Goal: Task Accomplishment & Management: Manage account settings

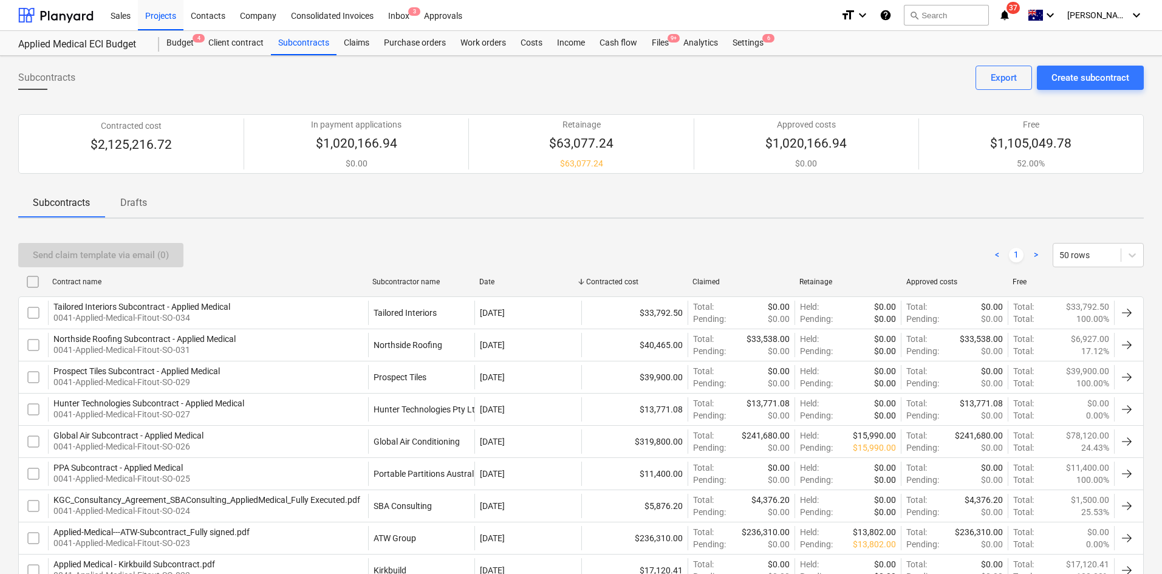
click at [638, 15] on div "Sales Projects Contacts Company Consolidated Invoices Inbox 3 Approvals" at bounding box center [467, 15] width 728 height 30
click at [426, 94] on div "Subcontracts Create subcontract Export" at bounding box center [581, 83] width 1126 height 34
click at [654, 46] on div "Files 9+" at bounding box center [660, 43] width 32 height 24
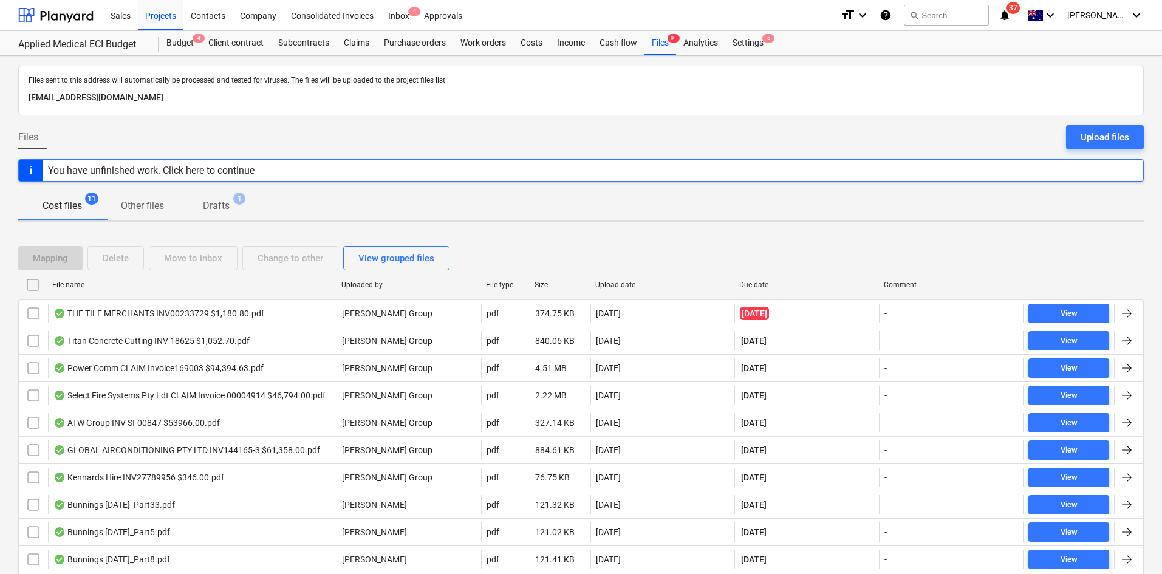
click at [757, 278] on div "Due date" at bounding box center [806, 284] width 145 height 19
checkbox input "false"
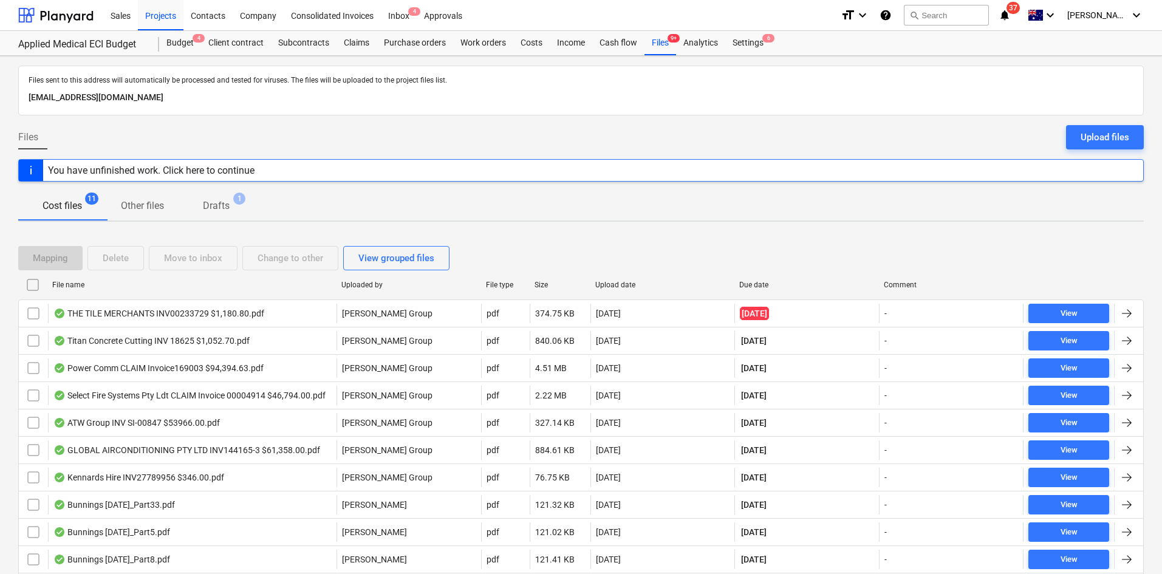
checkbox input "false"
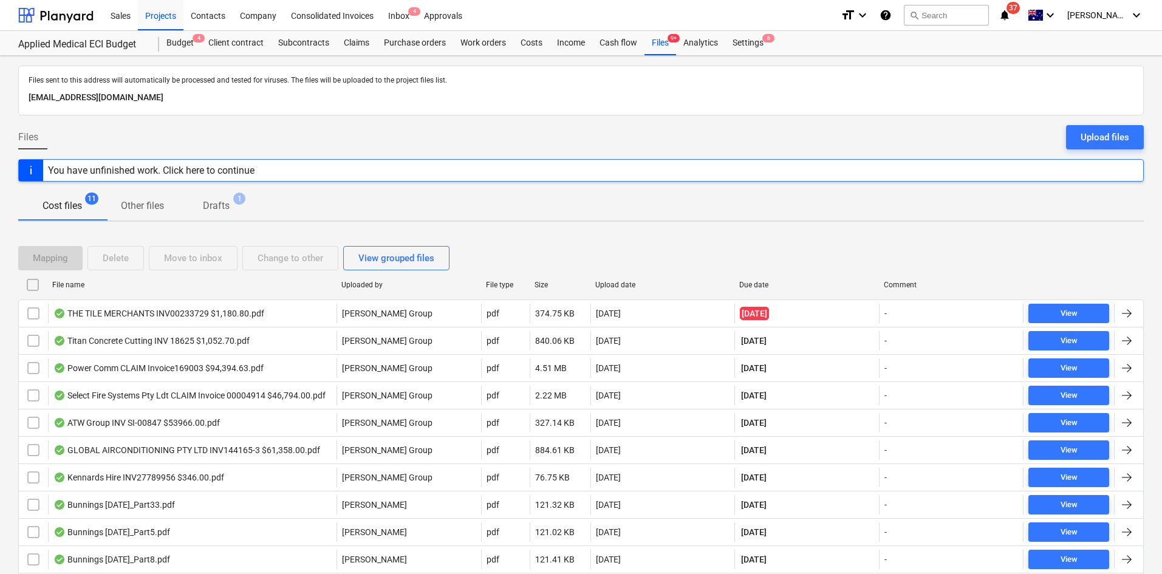
checkbox input "false"
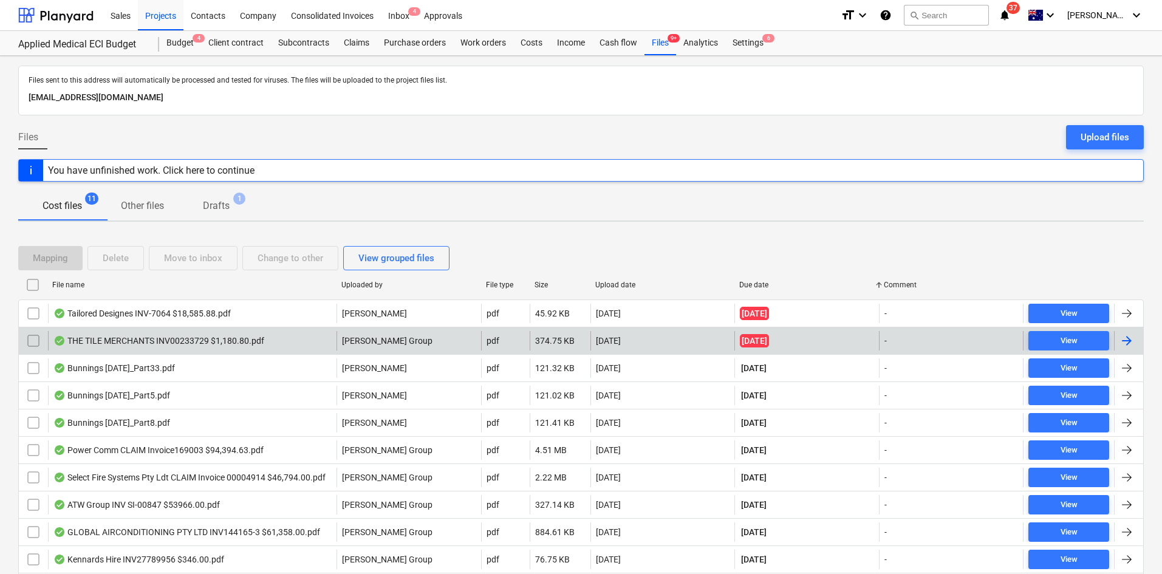
click at [232, 341] on div "THE TILE MERCHANTS INV00233729 $1,180.80.pdf" at bounding box center [158, 341] width 211 height 10
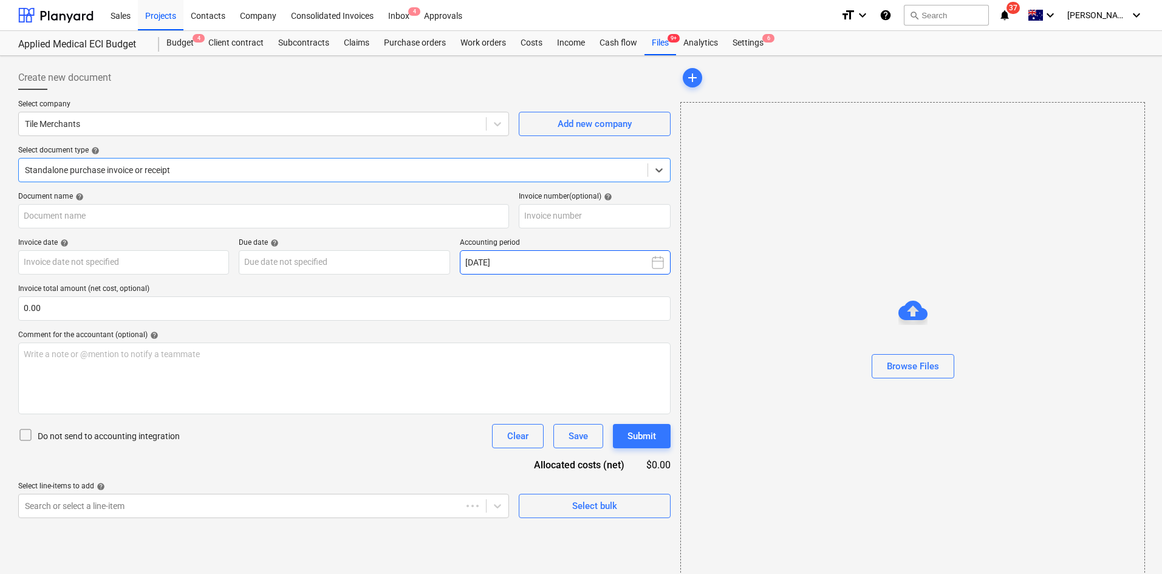
type input "00233729"
type input "[DATE]"
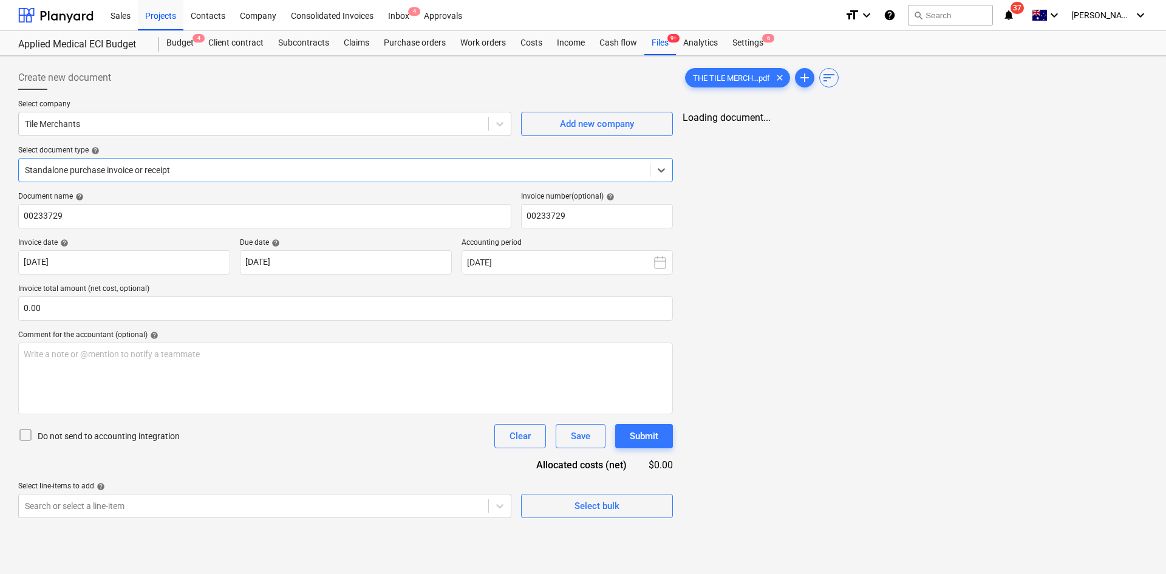
click at [168, 160] on div "Standalone purchase invoice or receipt" at bounding box center [345, 170] width 655 height 24
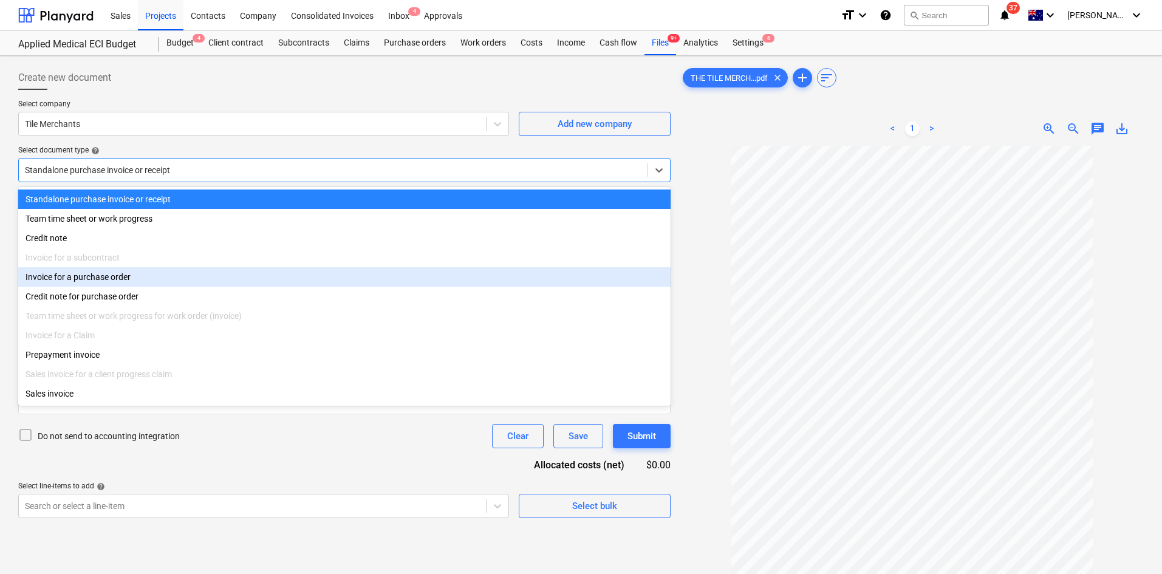
click at [105, 285] on div "Invoice for a purchase order" at bounding box center [344, 276] width 652 height 19
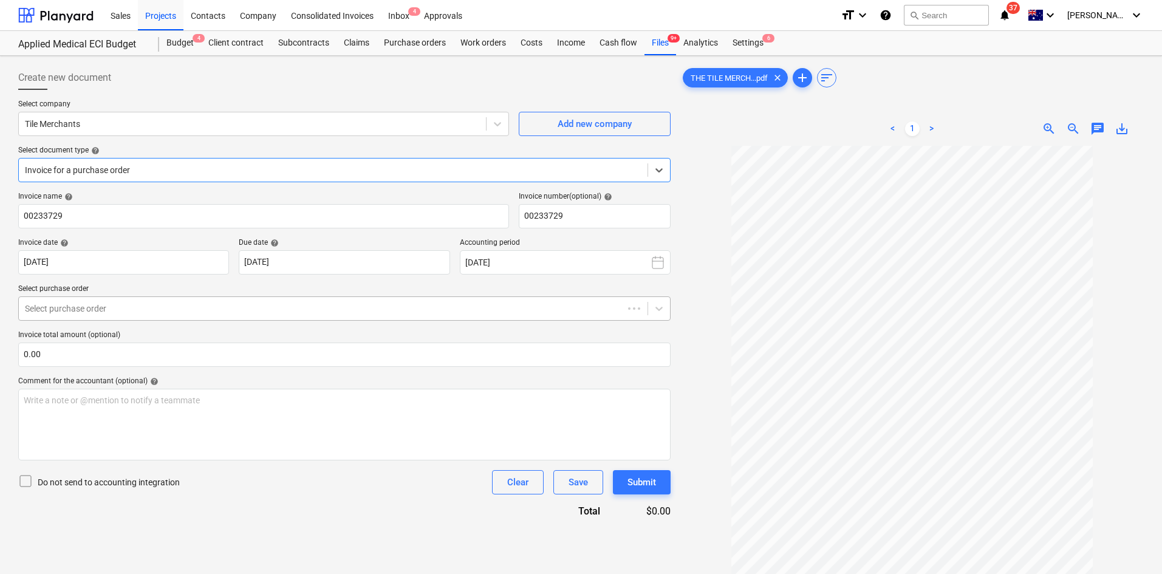
click at [124, 309] on div at bounding box center [321, 309] width 592 height 12
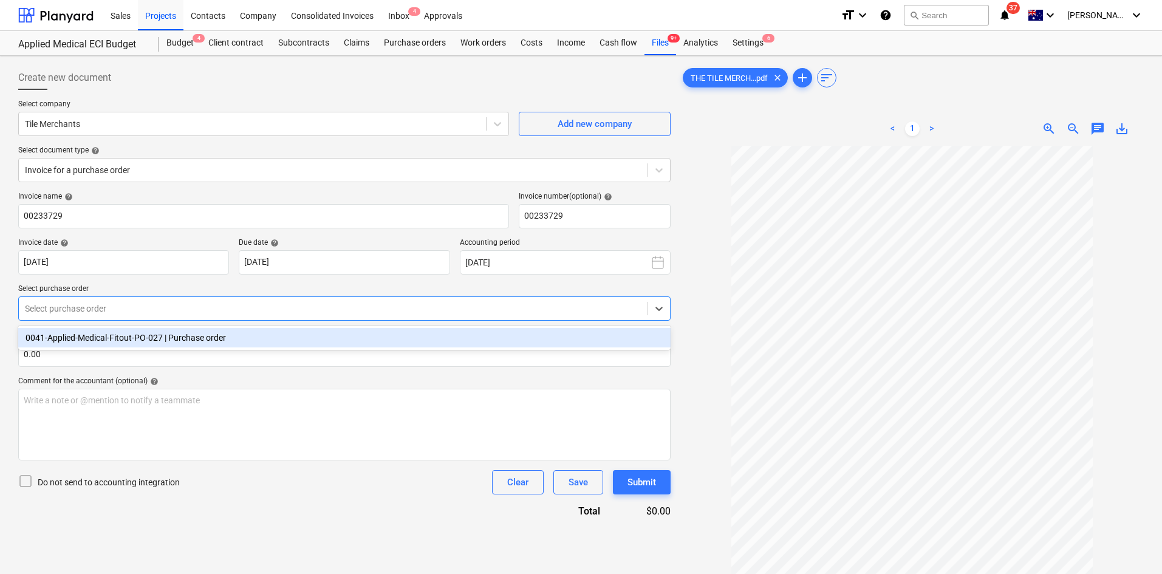
click at [109, 341] on div "0041-Applied-Medical-Fitout-PO-027 | Purchase order" at bounding box center [344, 337] width 652 height 19
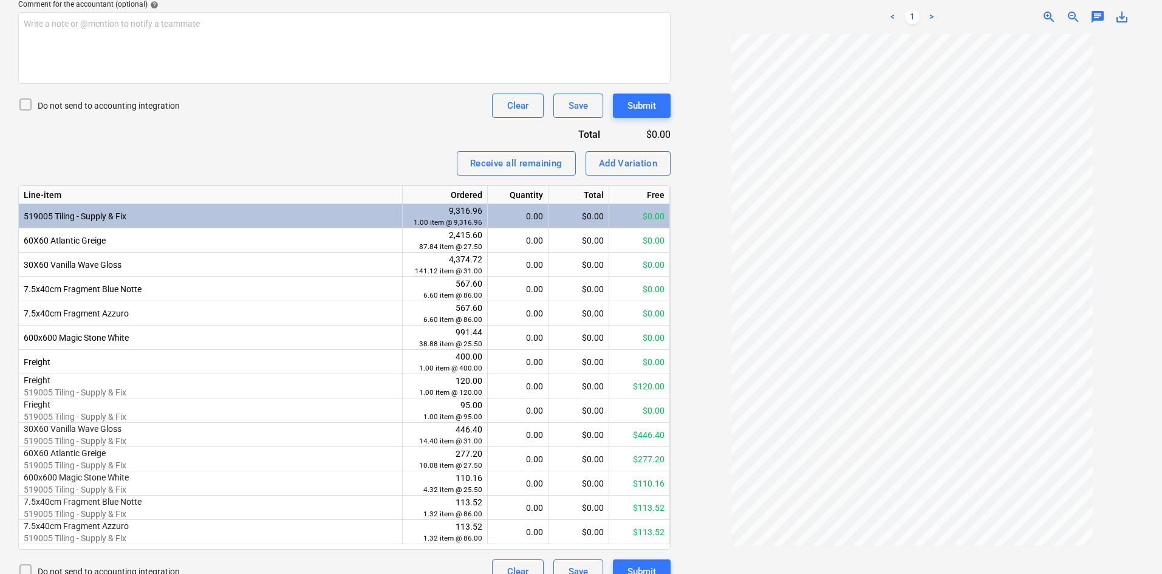
scroll to position [396, 0]
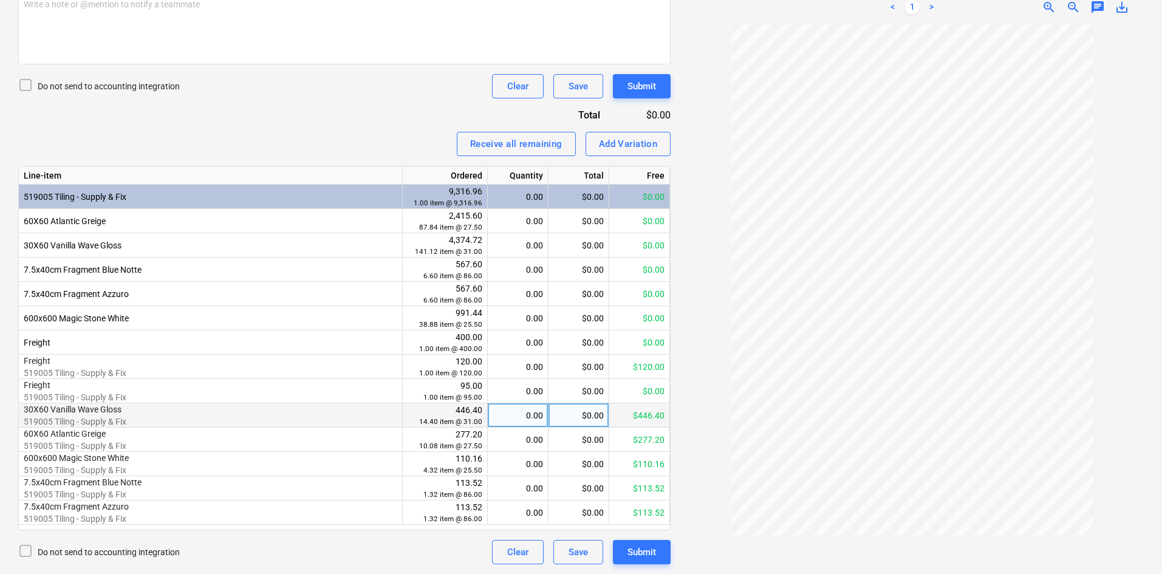
click at [530, 415] on div "0.00" at bounding box center [518, 415] width 50 height 24
type input "1111"
click at [514, 380] on div "0.00" at bounding box center [518, 391] width 50 height 24
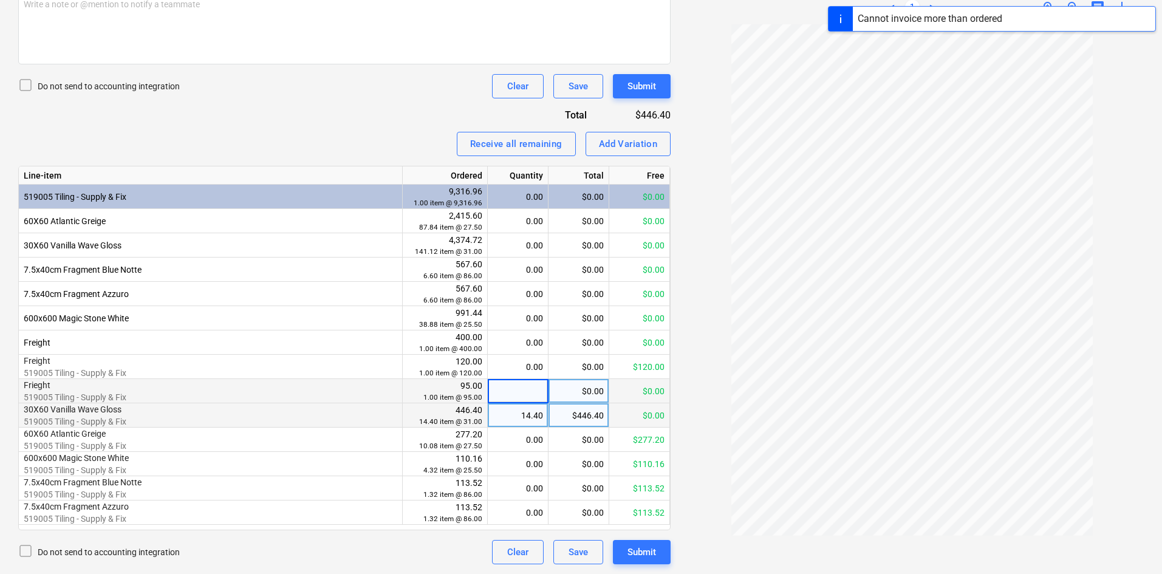
type input "1"
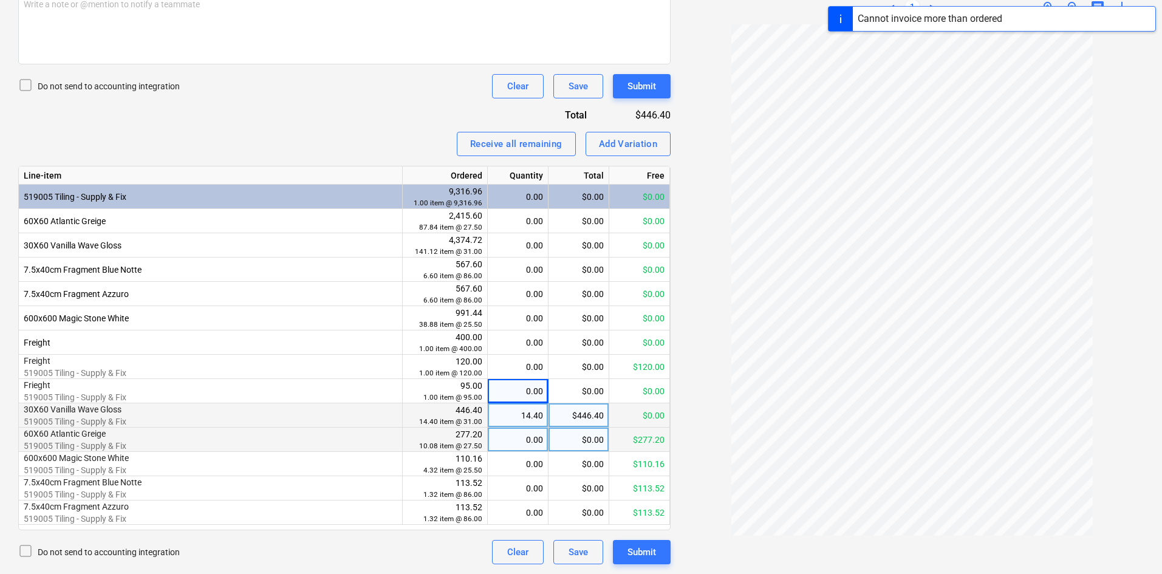
click at [522, 437] on div "0.00" at bounding box center [518, 440] width 50 height 24
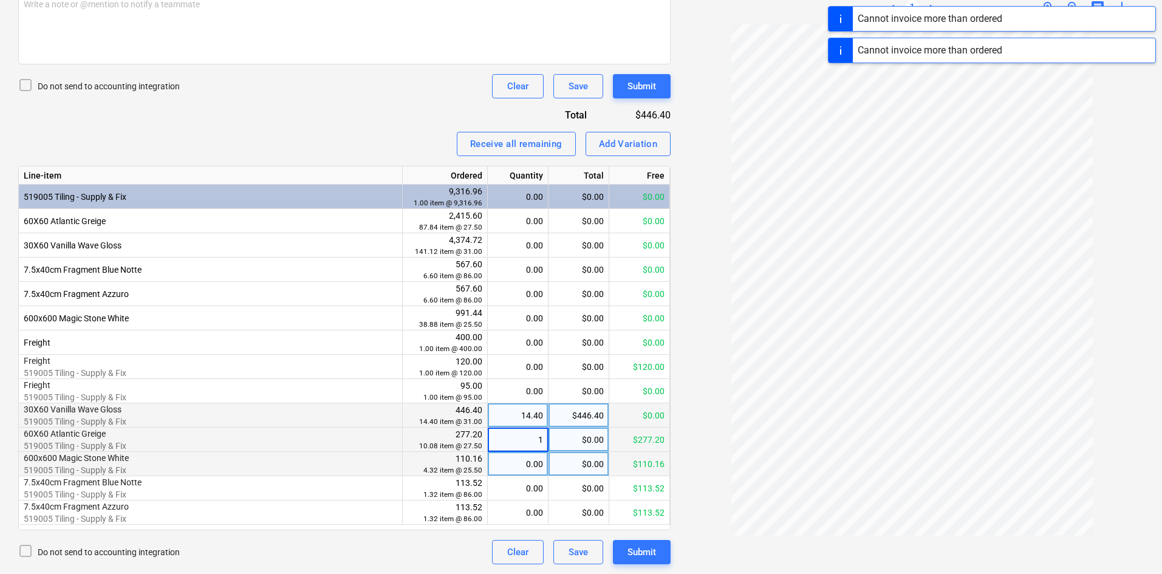
click at [522, 460] on div "0.00" at bounding box center [518, 464] width 50 height 24
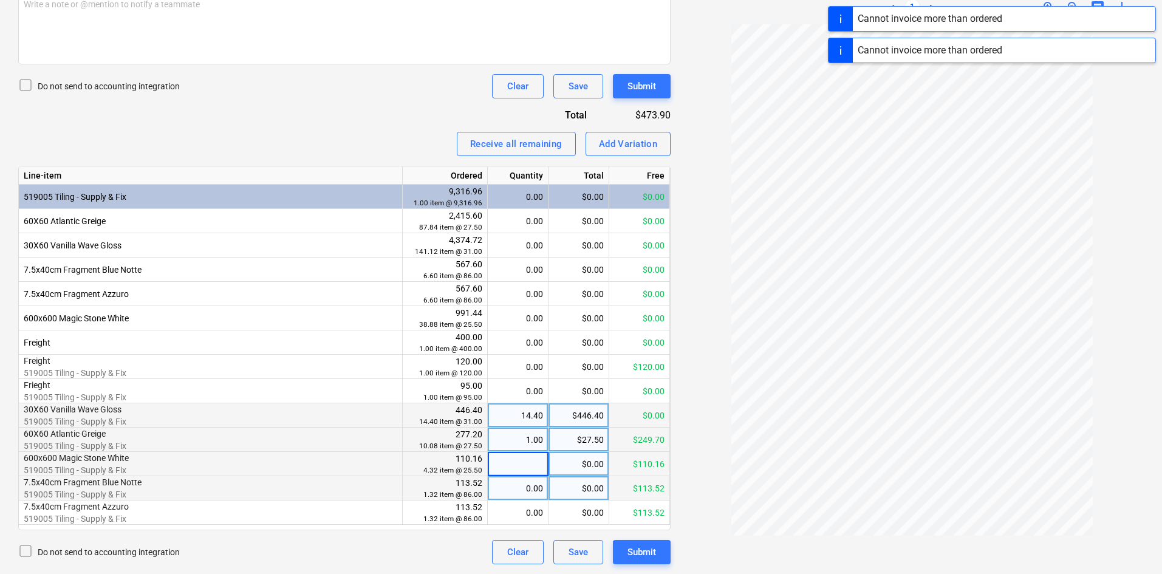
type input "1"
click at [522, 487] on div "0.00" at bounding box center [518, 488] width 50 height 24
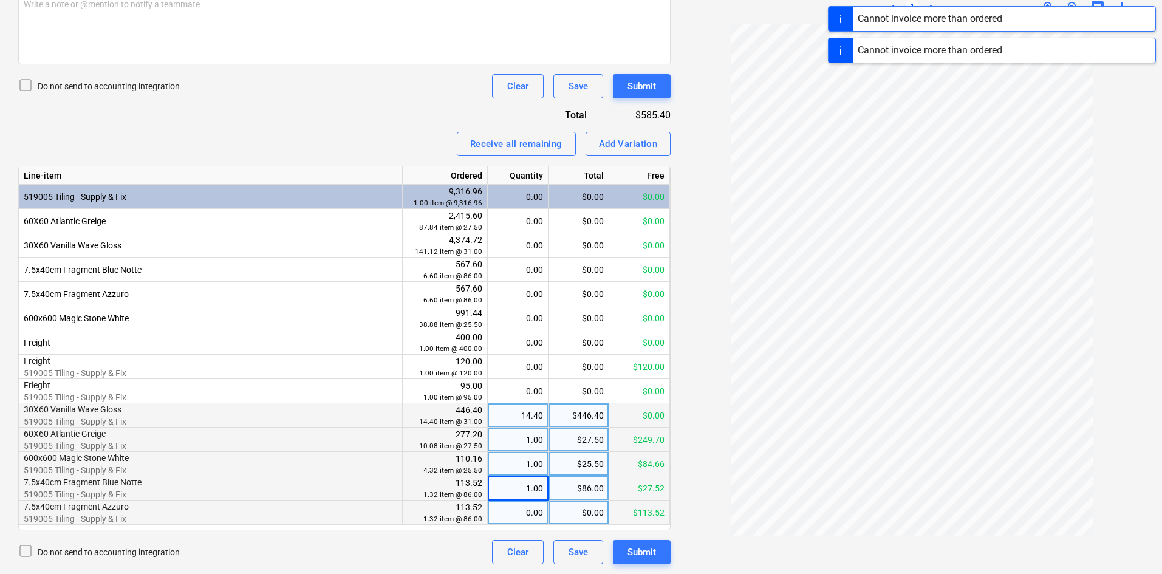
click at [519, 511] on div "0.00" at bounding box center [518, 513] width 50 height 24
click at [532, 487] on div "1.00" at bounding box center [518, 488] width 50 height 24
type input "11"
click at [521, 510] on div "1.00" at bounding box center [518, 513] width 50 height 24
type input "11"
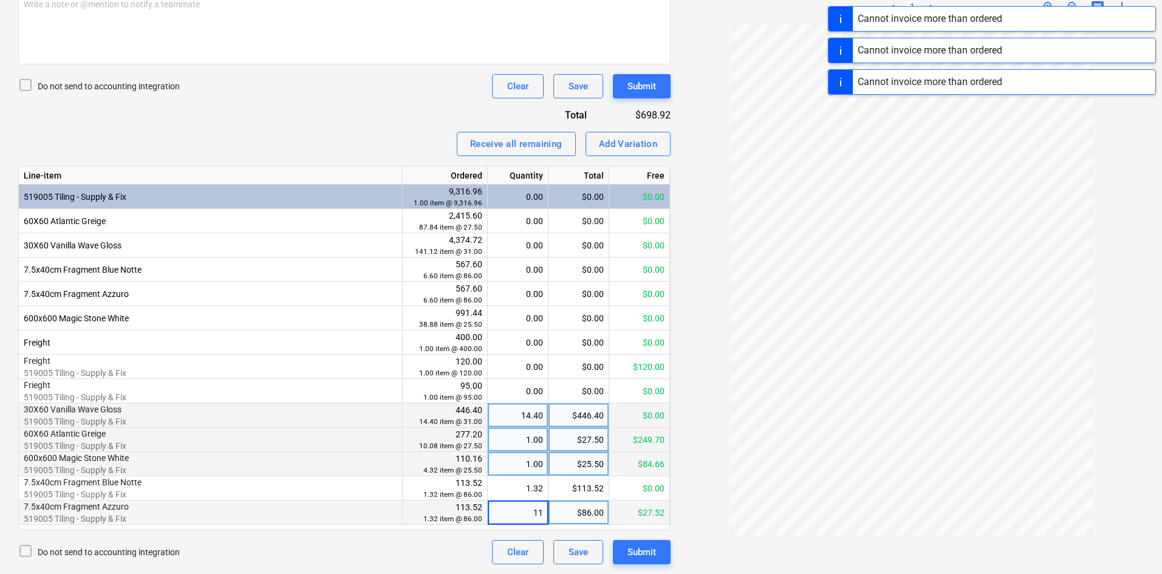
click at [526, 472] on div "1.00" at bounding box center [518, 464] width 50 height 24
type input "1111"
click at [536, 443] on div "1.00" at bounding box center [518, 440] width 50 height 24
click at [381, 126] on div "Invoice name help 00233729 Invoice number (optional) help 00233729 Invoice date…" at bounding box center [344, 180] width 652 height 768
click at [509, 440] on div "1.00" at bounding box center [518, 440] width 50 height 24
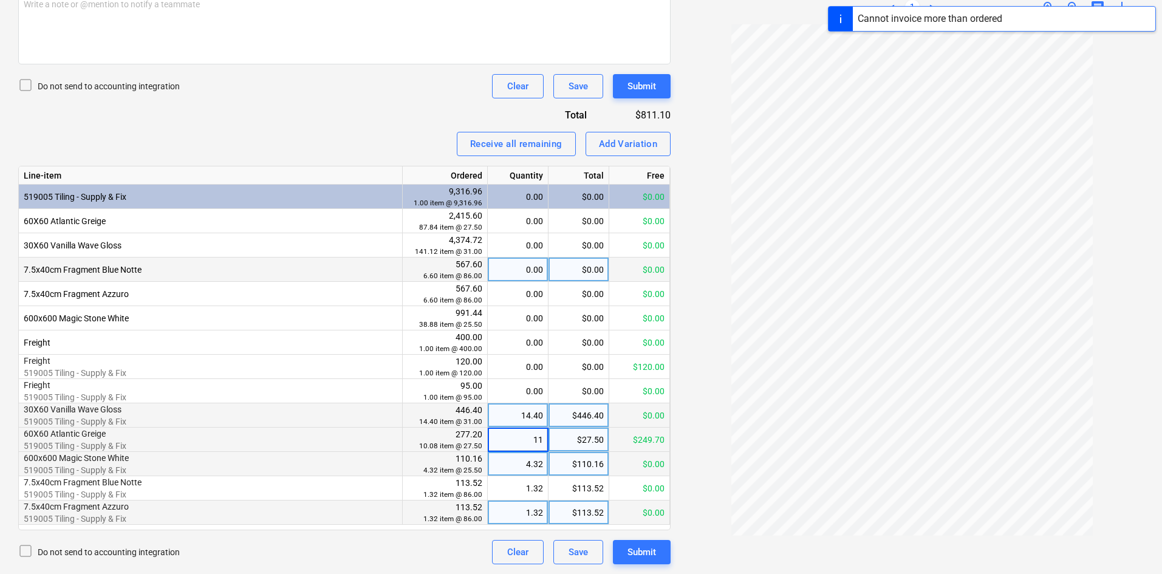
type input "111"
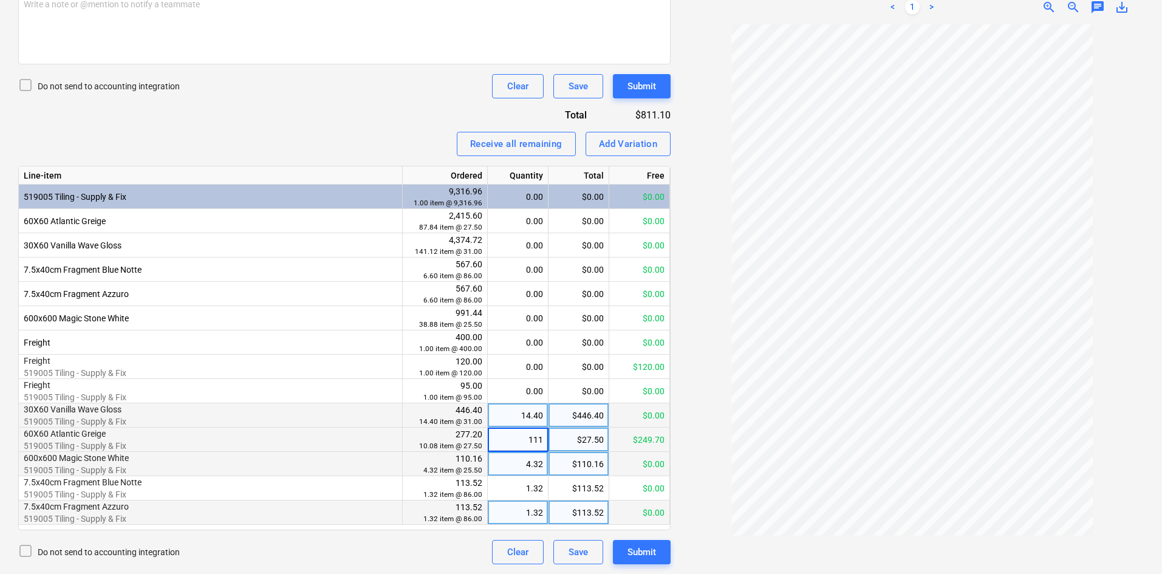
click at [383, 132] on div "Receive all remaining Add Variation" at bounding box center [344, 144] width 652 height 24
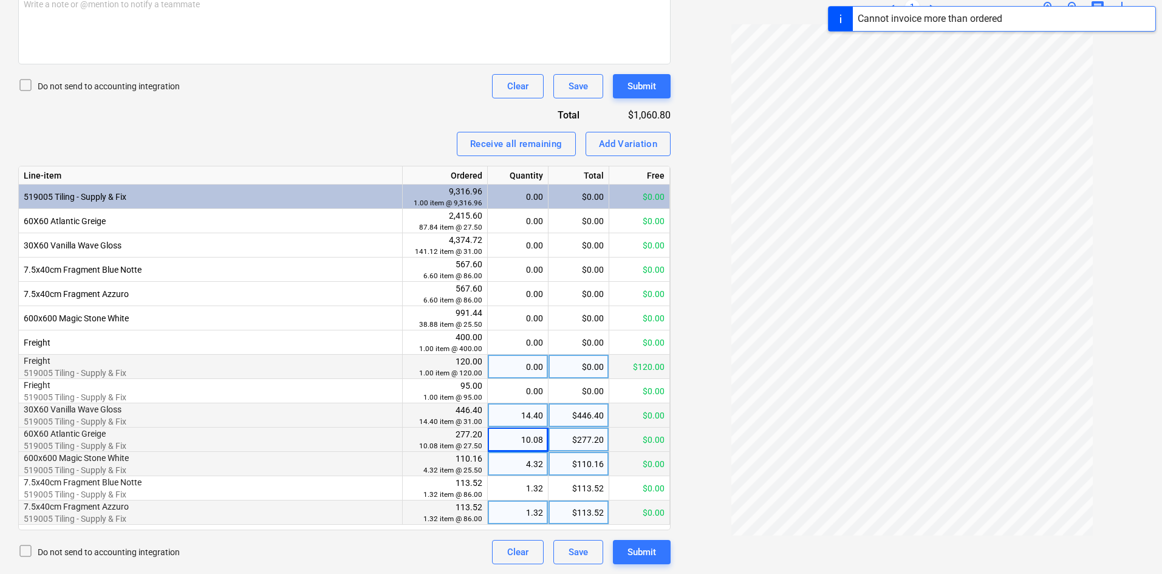
click at [523, 371] on div "0.00" at bounding box center [518, 367] width 50 height 24
type input "111"
click at [387, 157] on div "Invoice name help 00233729 Invoice number (optional) help 00233729 Invoice date…" at bounding box center [344, 180] width 652 height 768
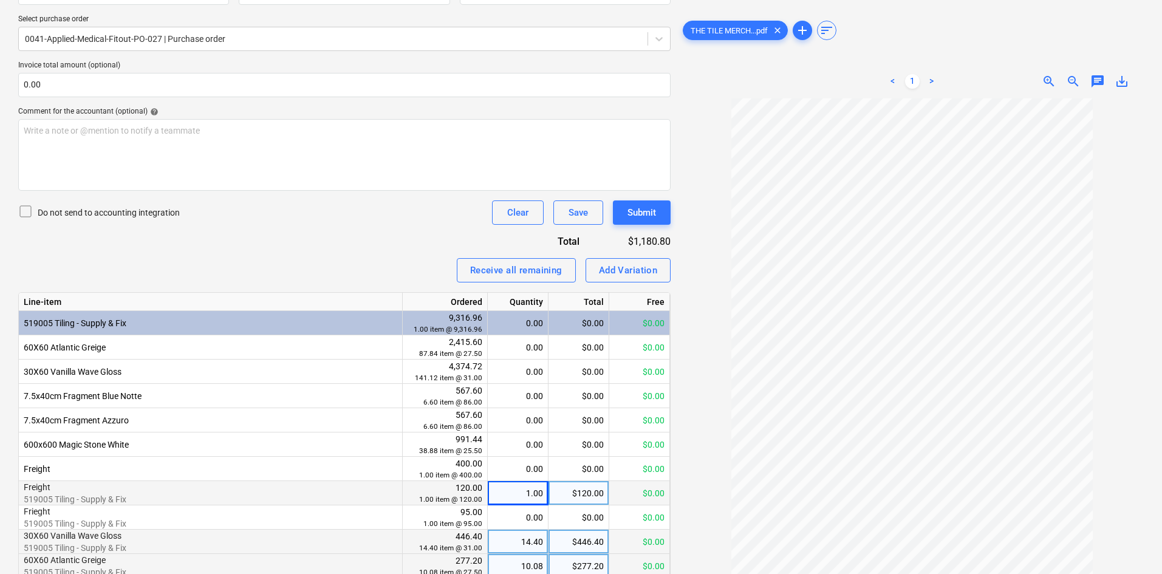
scroll to position [153, 0]
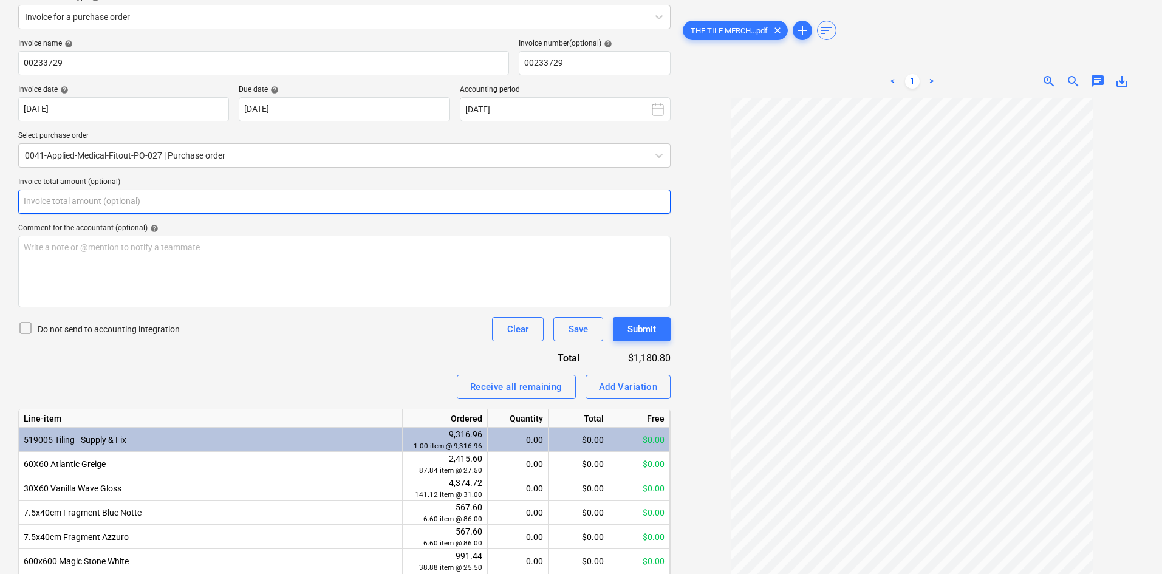
click at [199, 199] on input "text" at bounding box center [344, 202] width 652 height 24
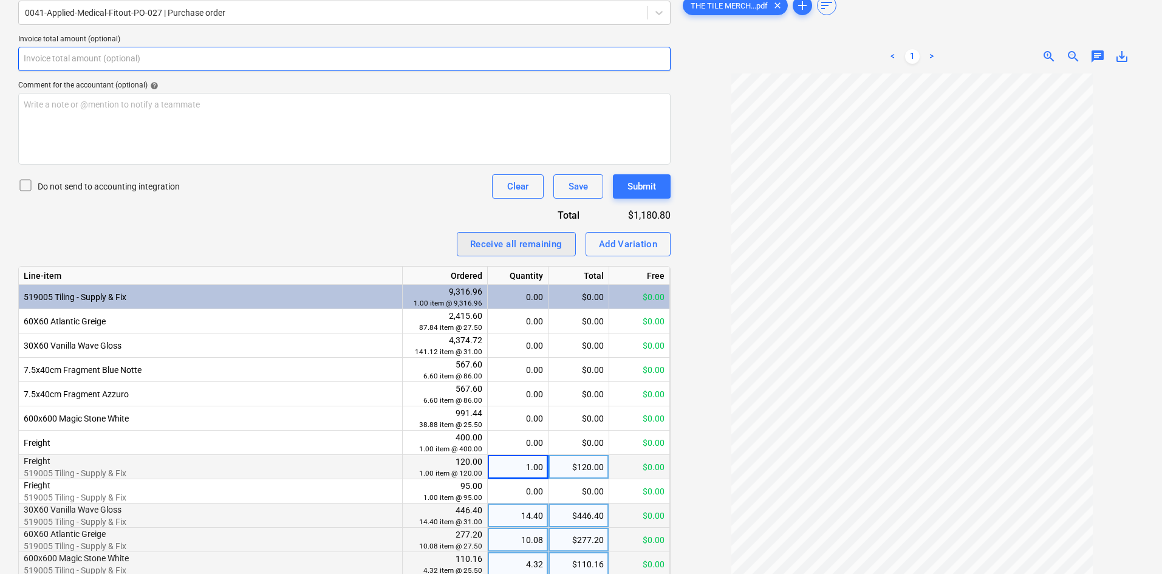
scroll to position [275, 0]
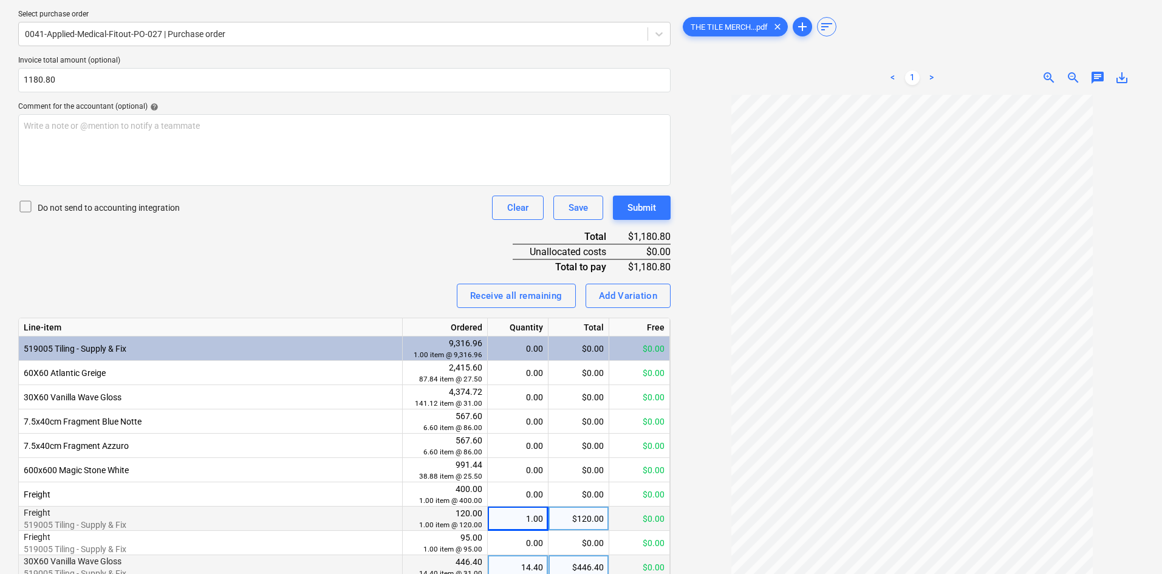
type input "1,180.80"
click at [295, 254] on div "Invoice name help 00233729 Invoice number (optional) help 00233729 Invoice date…" at bounding box center [344, 316] width 652 height 799
click at [206, 126] on p "Write a note or @mention to notify a teammate [PERSON_NAME]" at bounding box center [344, 126] width 641 height 12
click at [368, 266] on div "Invoice name help 00233729 Invoice number (optional) help 00233729 Invoice date…" at bounding box center [344, 316] width 652 height 799
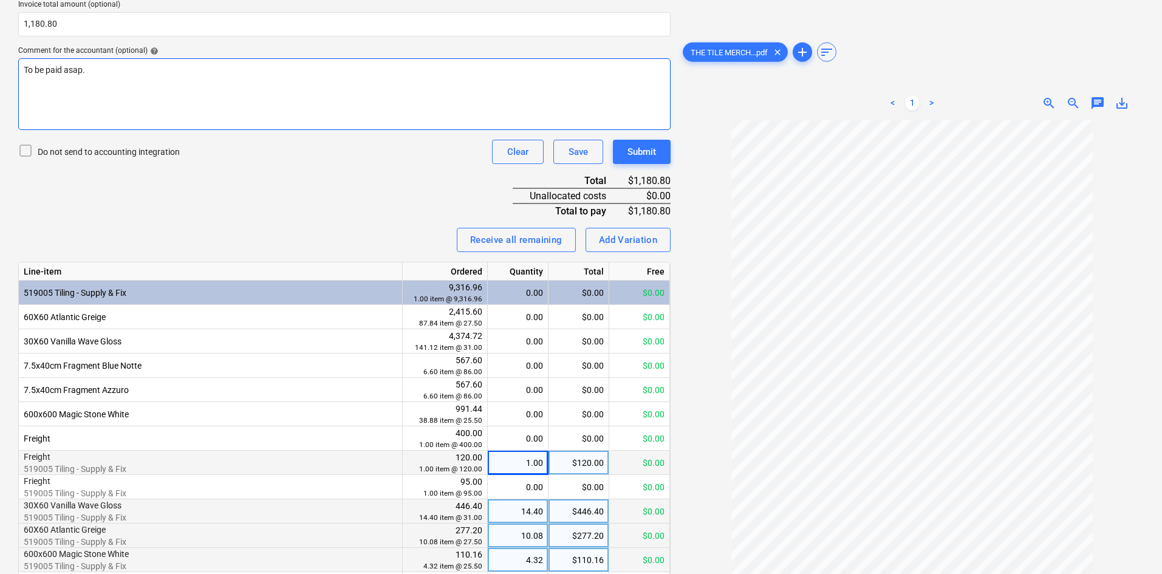
scroll to position [183, 0]
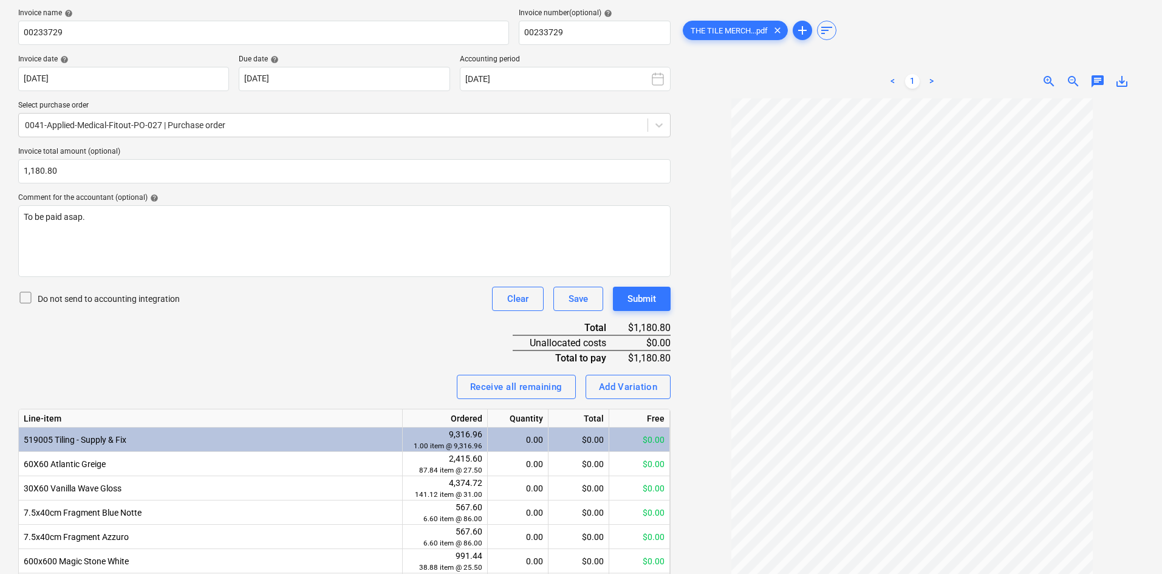
click at [366, 329] on div "Invoice name help 00233729 Invoice number (optional) help 00233729 Invoice date…" at bounding box center [344, 408] width 652 height 799
click at [348, 344] on div "Invoice name help 00233729 Invoice number (optional) help 00233729 Invoice date…" at bounding box center [344, 408] width 652 height 799
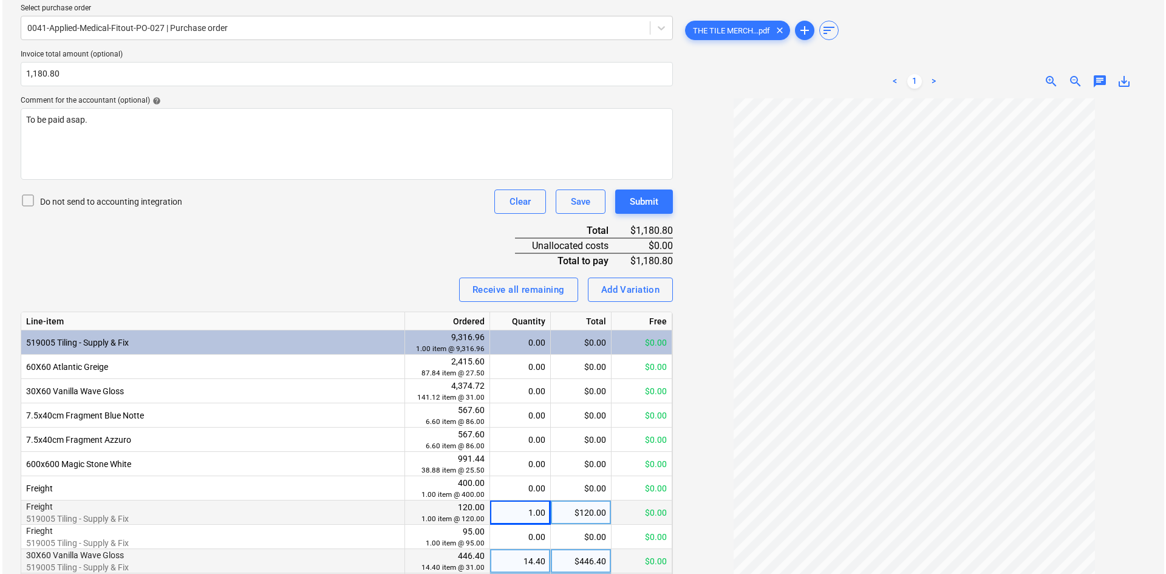
scroll to position [123, 0]
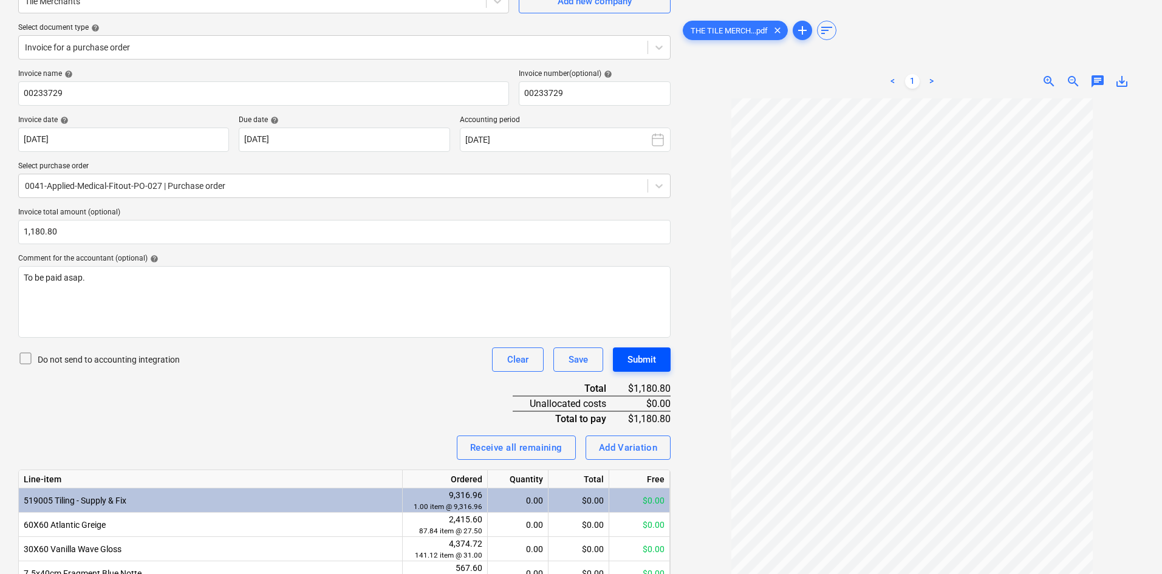
click at [639, 357] on div "Submit" at bounding box center [641, 360] width 29 height 16
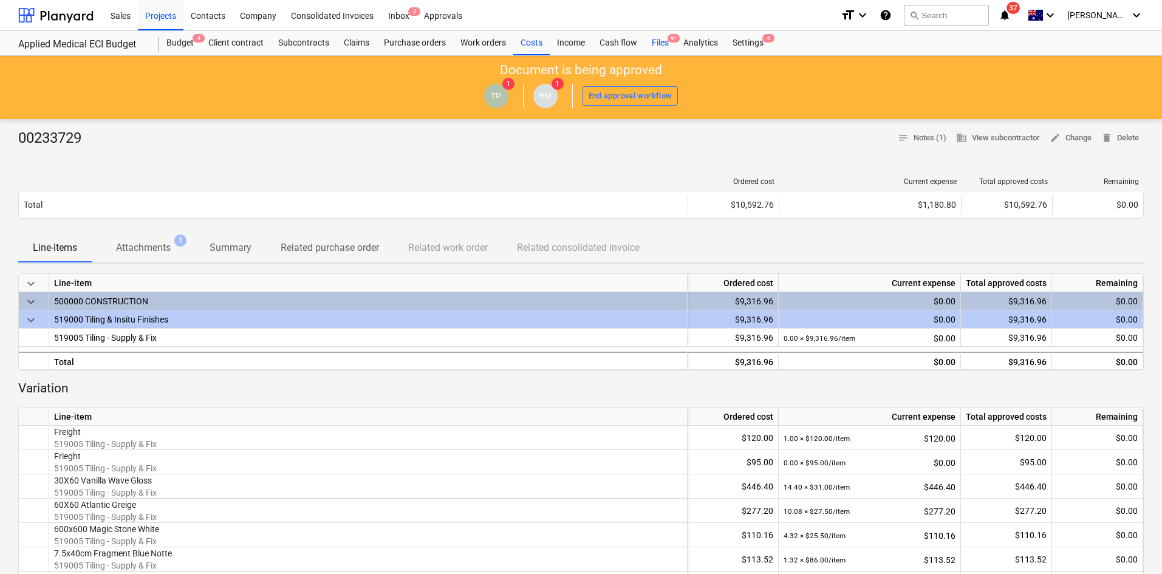
click at [660, 43] on div "Files 9+" at bounding box center [660, 43] width 32 height 24
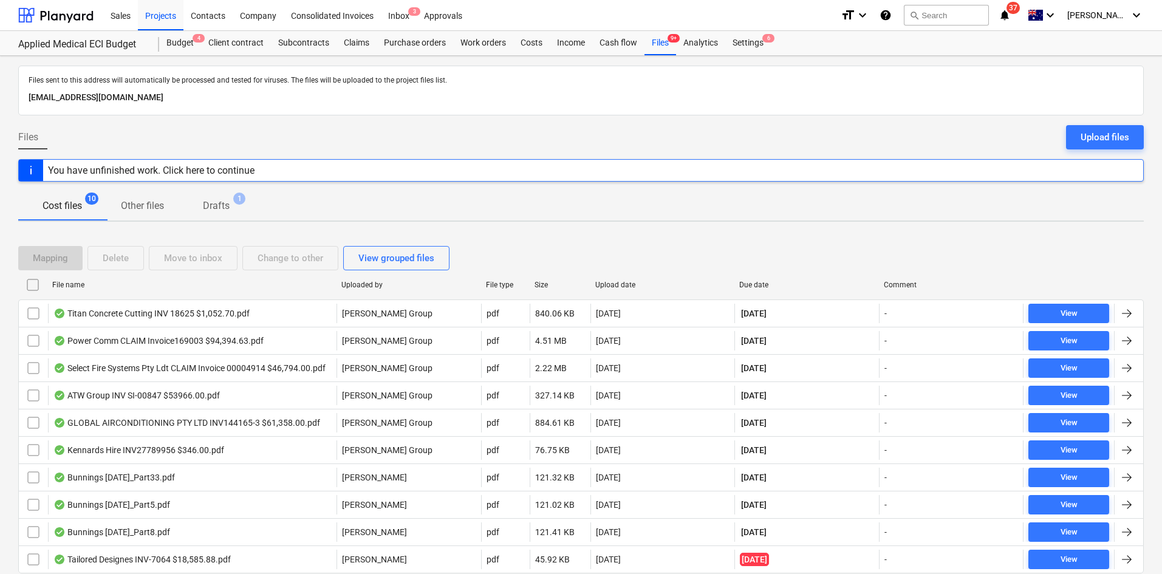
click at [767, 282] on div "Due date" at bounding box center [806, 285] width 135 height 9
checkbox input "false"
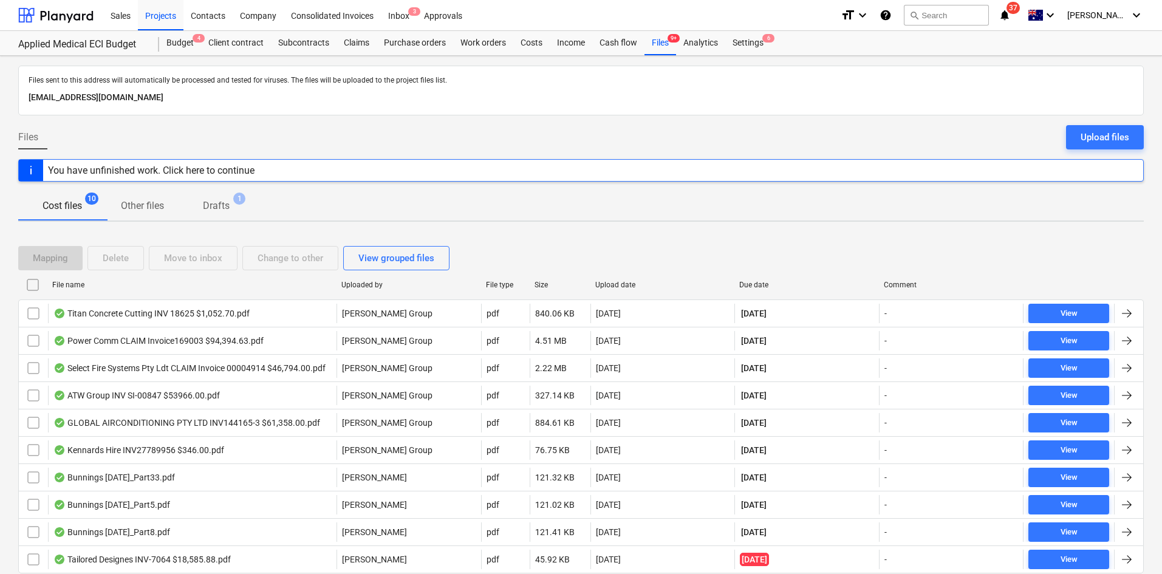
checkbox input "false"
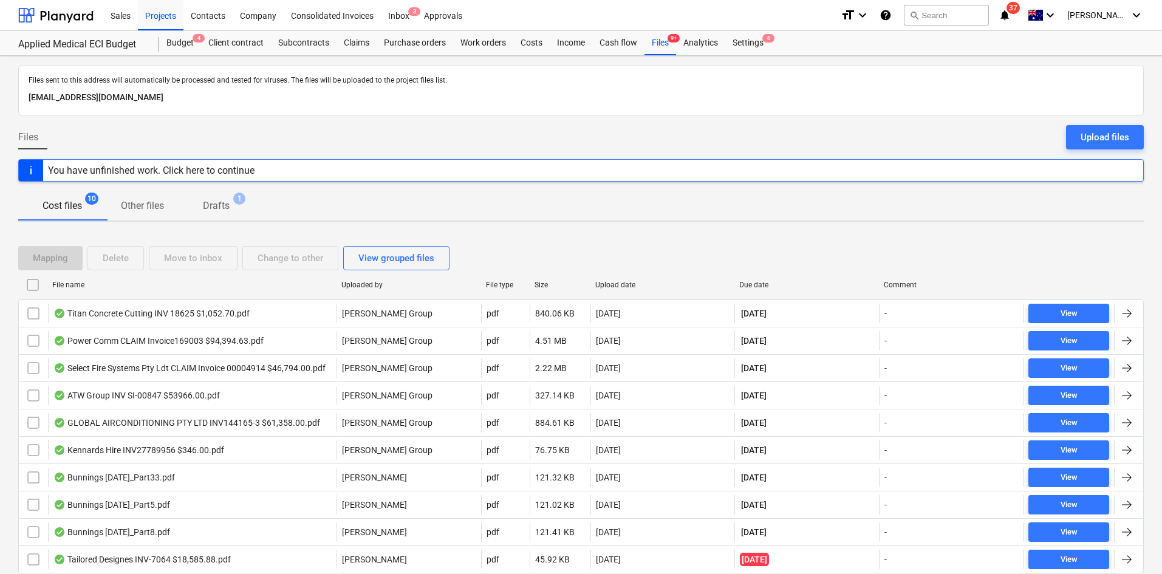
checkbox input "false"
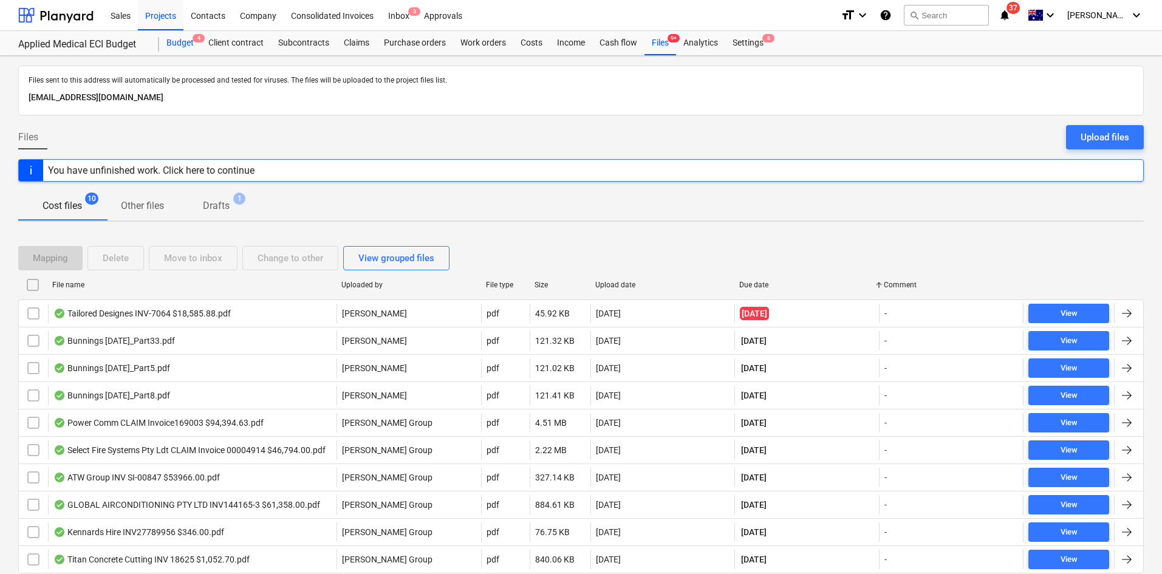
click at [174, 38] on div "Budget 4" at bounding box center [180, 43] width 42 height 24
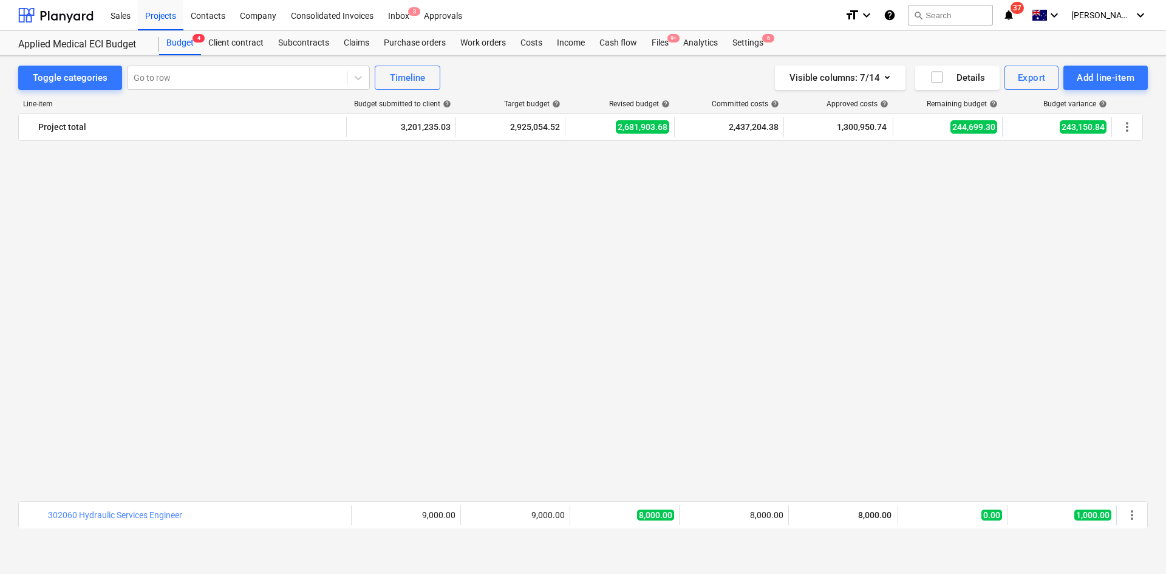
scroll to position [911, 0]
